Goal: Book appointment/travel/reservation

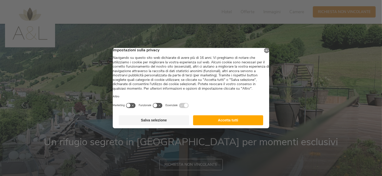
click at [254, 125] on button "Accetta tutti" at bounding box center [228, 120] width 70 height 10
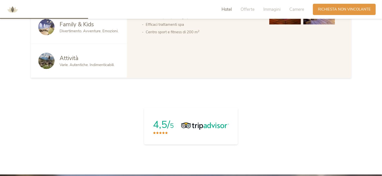
scroll to position [350, 0]
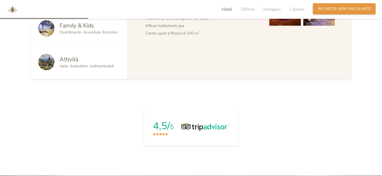
click at [331, 9] on span "Richiesta non vincolante" at bounding box center [344, 8] width 53 height 5
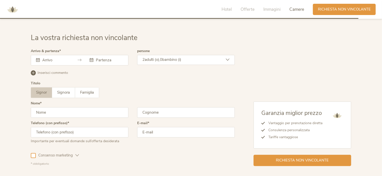
scroll to position [1484, 0]
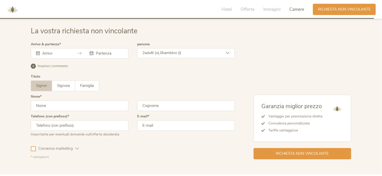
click at [50, 52] on input "text" at bounding box center [55, 53] width 29 height 5
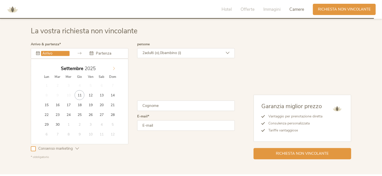
click at [116, 67] on span at bounding box center [114, 67] width 9 height 7
type input "[DATE]"
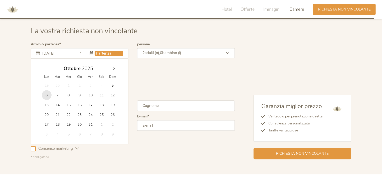
type input "[DATE]"
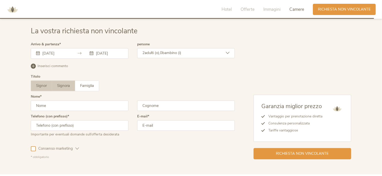
click at [64, 85] on span "Signora" at bounding box center [63, 85] width 13 height 5
click at [61, 103] on input "text" at bounding box center [80, 105] width 98 height 11
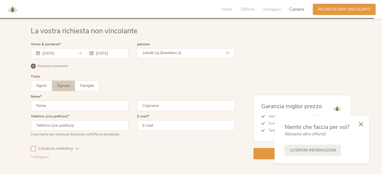
type input "[DEMOGRAPHIC_DATA]"
type input "3471443046"
click at [163, 109] on input "text" at bounding box center [186, 105] width 98 height 11
type input "[PERSON_NAME]"
click at [171, 120] on input "email" at bounding box center [186, 125] width 98 height 11
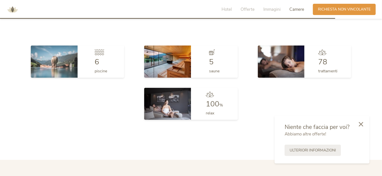
scroll to position [1331, 0]
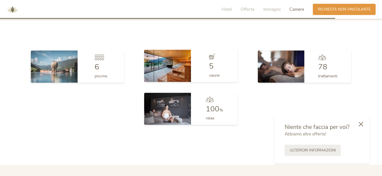
type input "cristianarossi"
click at [166, 63] on img at bounding box center [167, 66] width 47 height 32
click at [216, 60] on div at bounding box center [214, 58] width 11 height 9
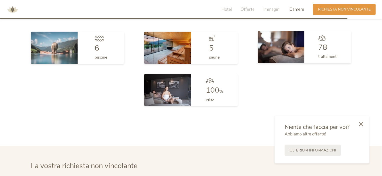
scroll to position [1381, 0]
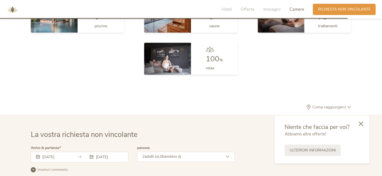
click at [362, 124] on icon at bounding box center [360, 123] width 5 height 5
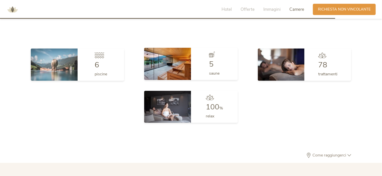
scroll to position [1331, 0]
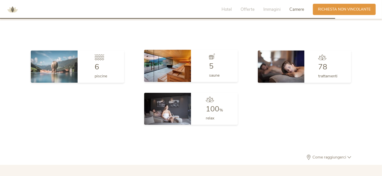
click at [216, 70] on div "saune" at bounding box center [214, 74] width 11 height 8
click at [184, 71] on img at bounding box center [167, 66] width 47 height 32
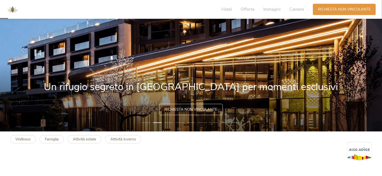
scroll to position [0, 0]
